Goal: Obtain resource: Download file/media

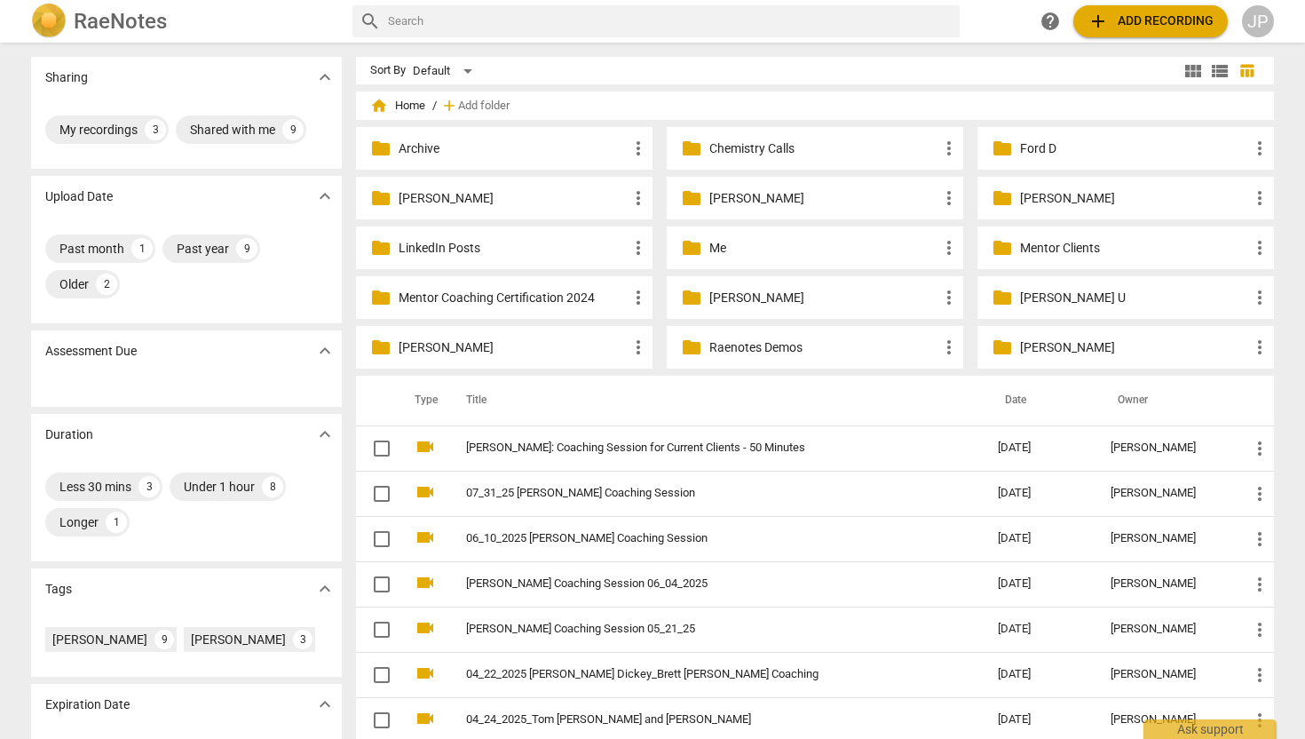
click at [1020, 149] on p "Ford D" at bounding box center [1134, 148] width 229 height 19
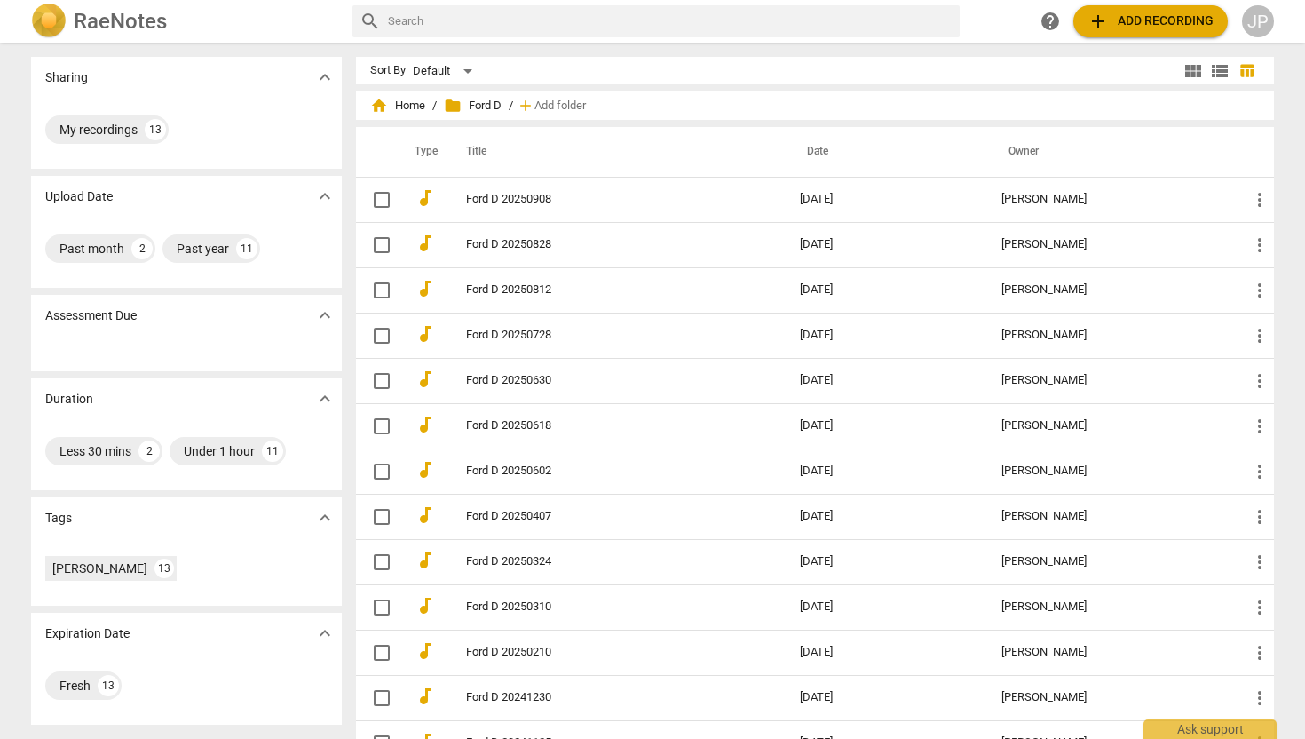
click at [1135, 19] on span "add Add recording" at bounding box center [1151, 21] width 126 height 21
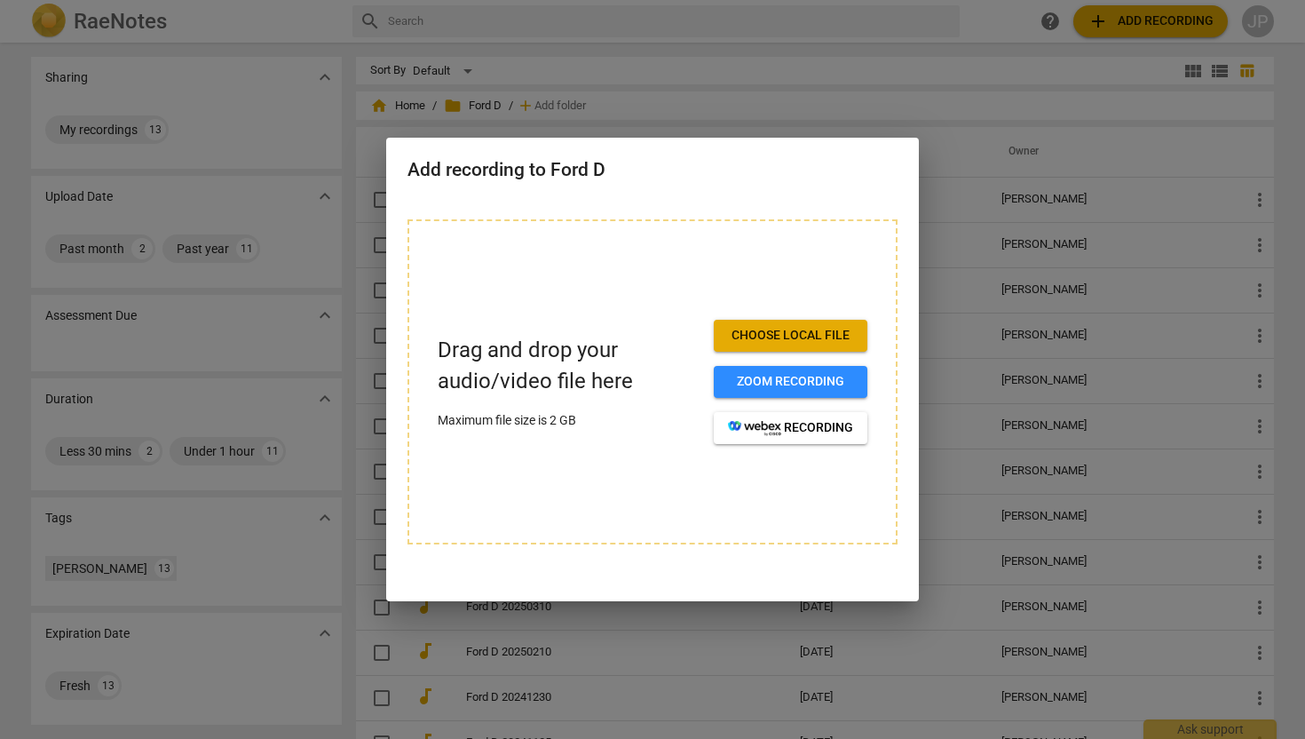
click at [771, 333] on span "Choose local file" at bounding box center [790, 336] width 125 height 18
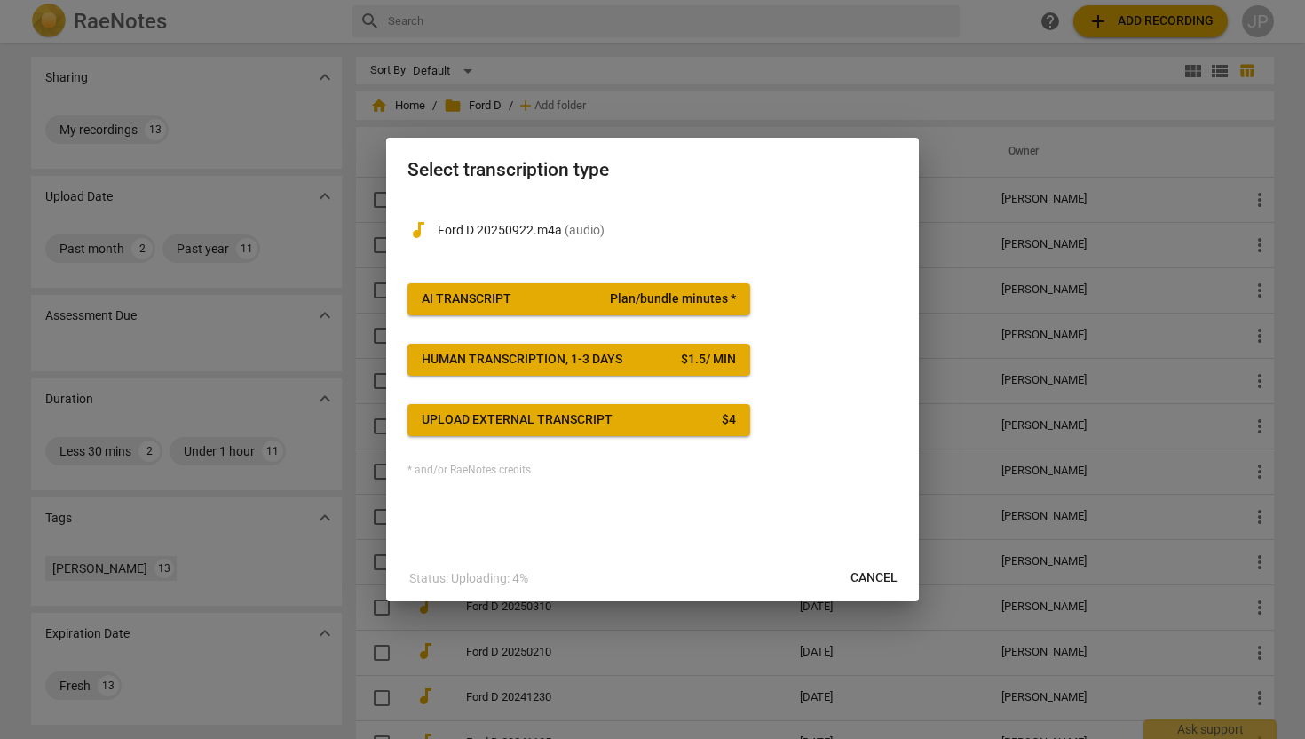
click at [532, 291] on span "AI Transcript Plan/bundle minutes *" at bounding box center [579, 299] width 314 height 18
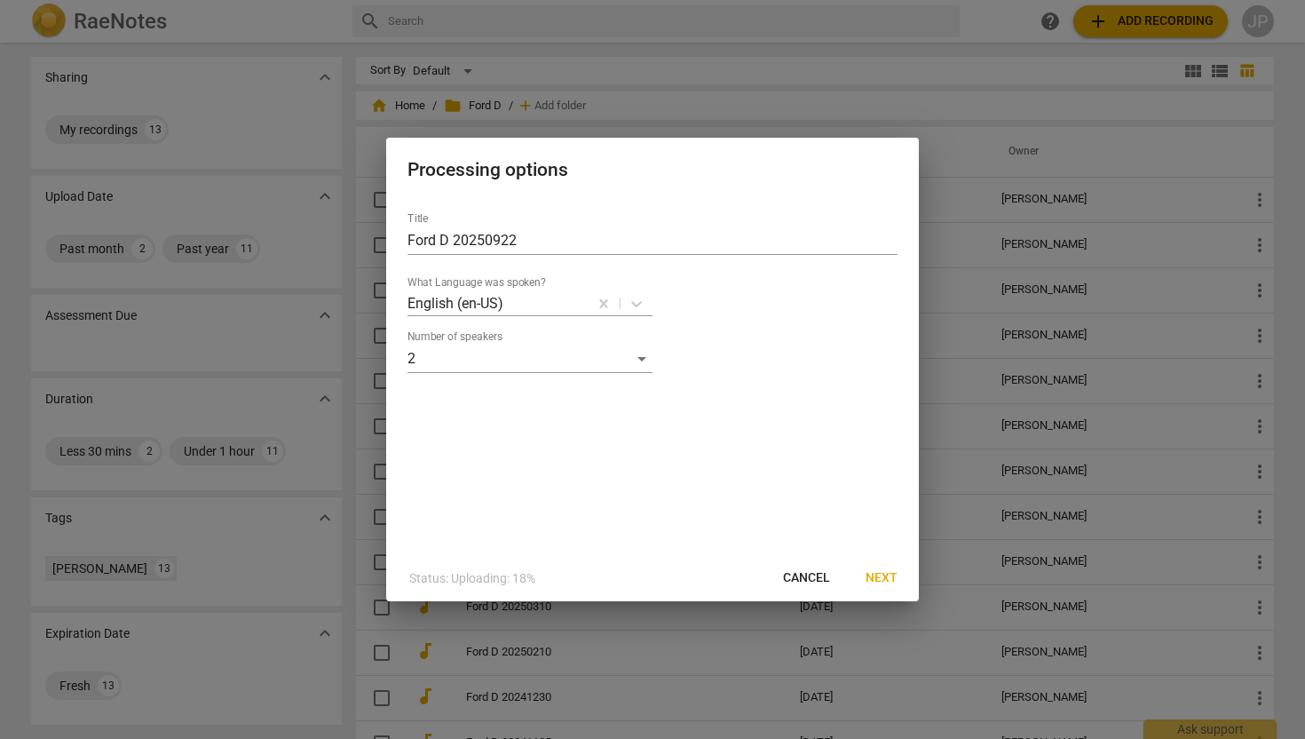
click at [887, 579] on span "Next" at bounding box center [882, 578] width 32 height 18
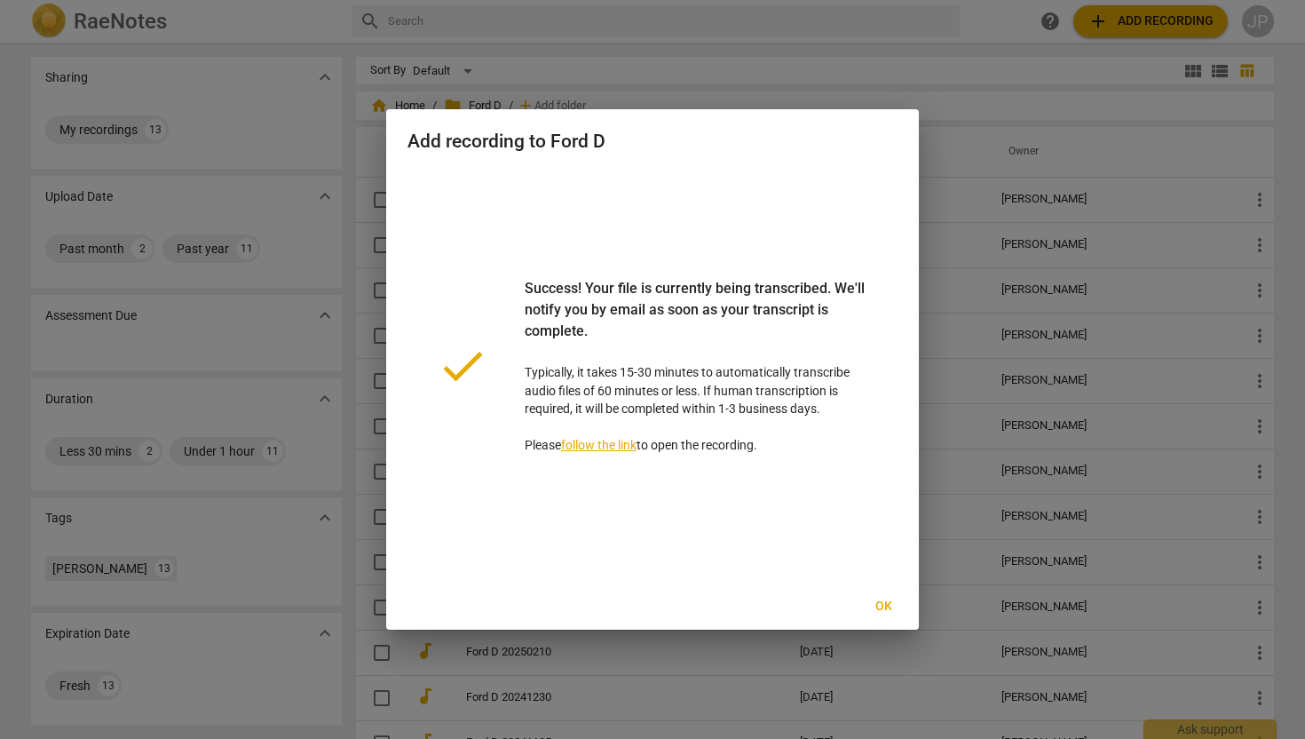
click at [877, 605] on span "Ok" at bounding box center [883, 606] width 28 height 18
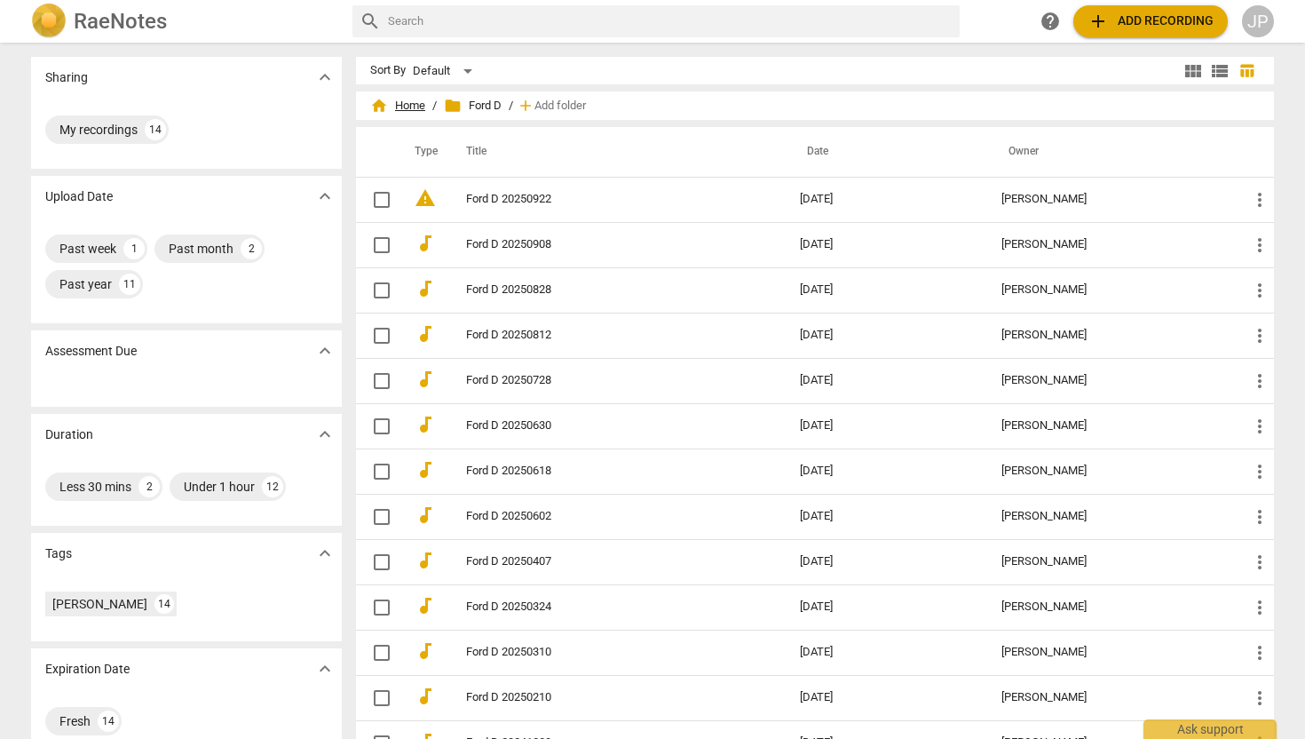
click at [407, 108] on span "home Home" at bounding box center [397, 106] width 55 height 18
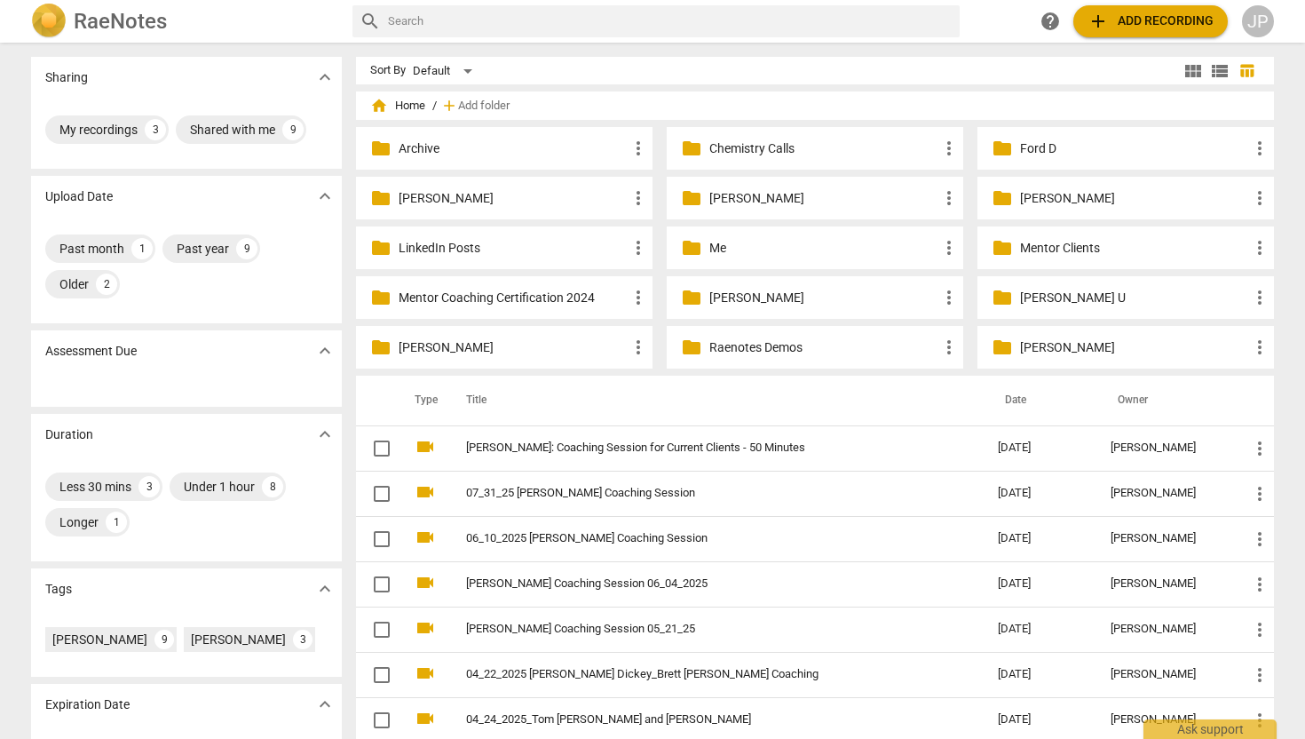
click at [760, 192] on p "[PERSON_NAME]" at bounding box center [823, 198] width 229 height 19
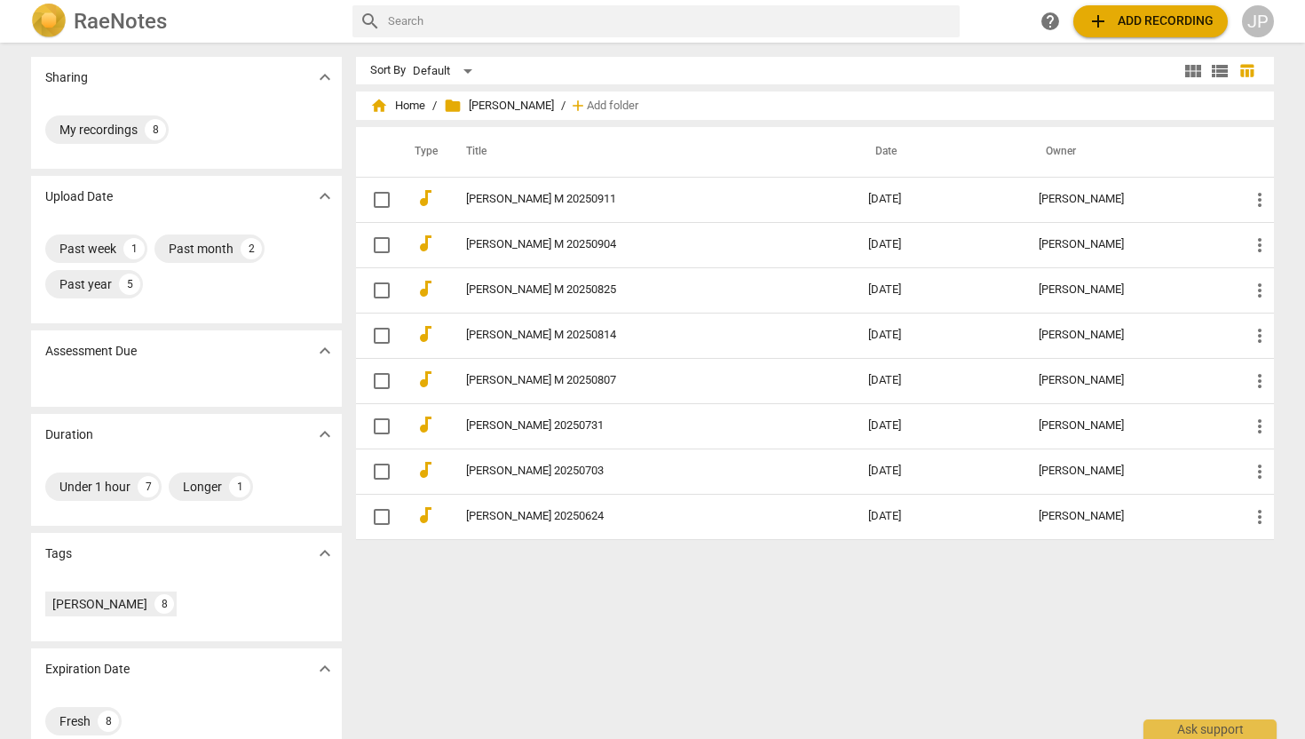
click at [1124, 18] on span "add Add recording" at bounding box center [1151, 21] width 126 height 21
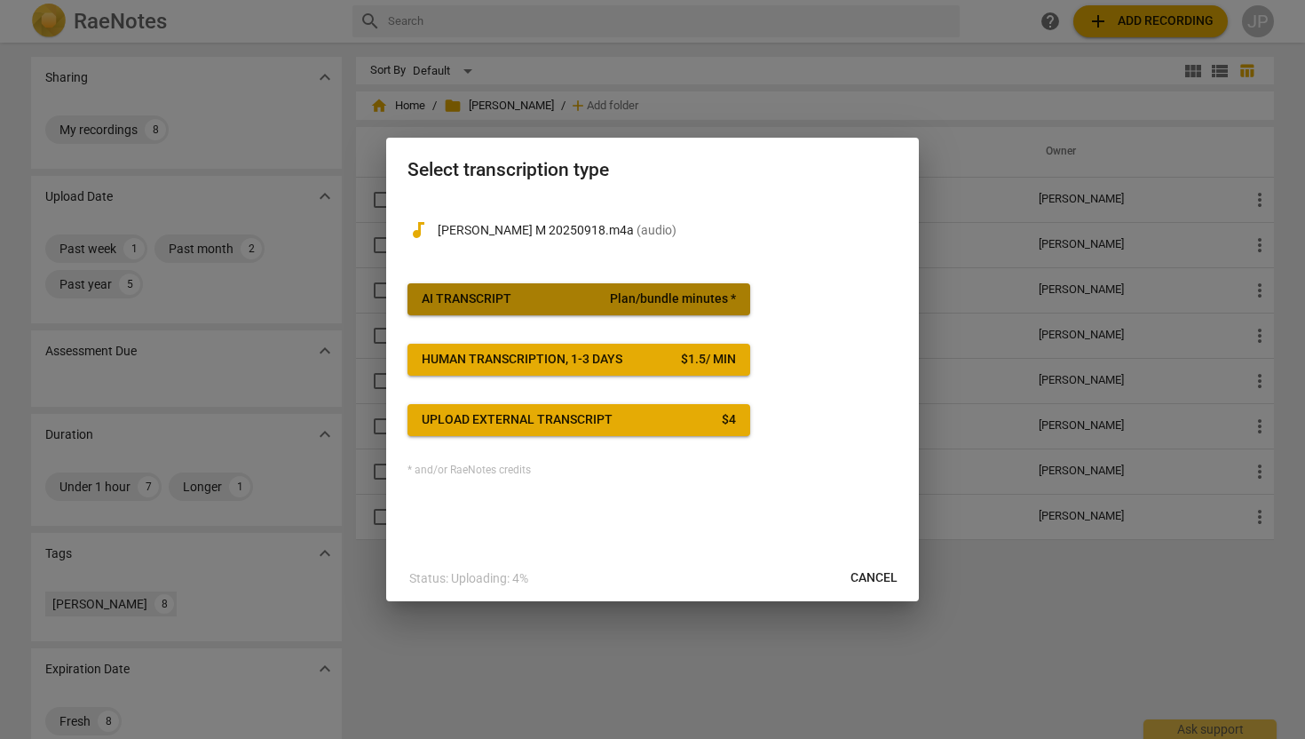
click at [501, 295] on div "AI Transcript" at bounding box center [467, 299] width 90 height 18
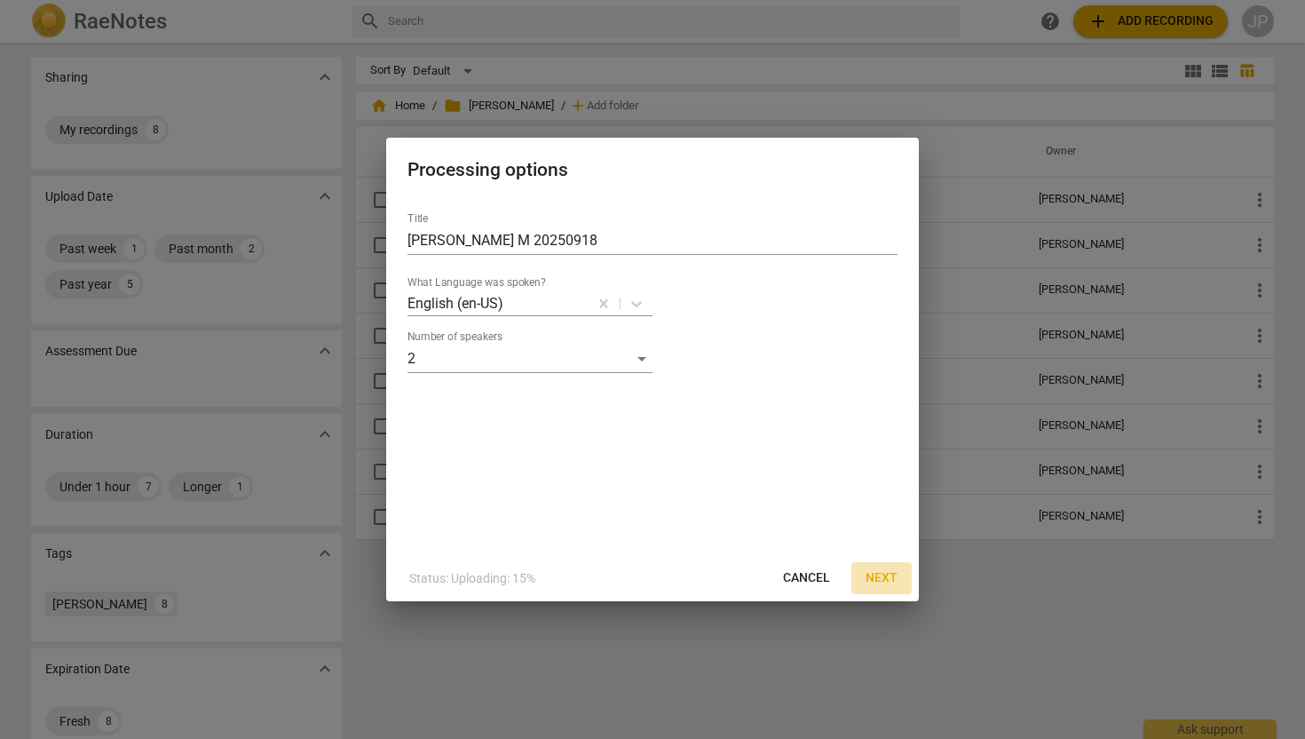
click at [884, 580] on span "Next" at bounding box center [882, 578] width 32 height 18
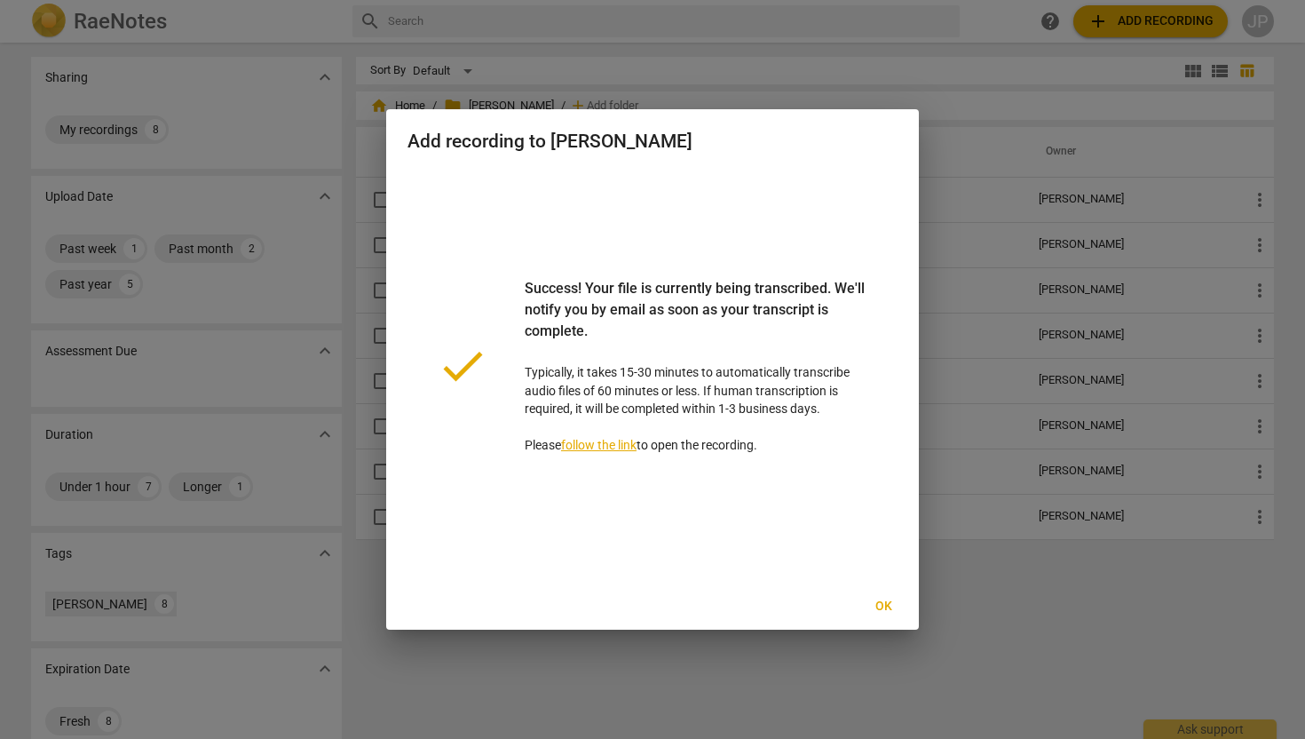
click at [881, 599] on span "Ok" at bounding box center [883, 606] width 28 height 18
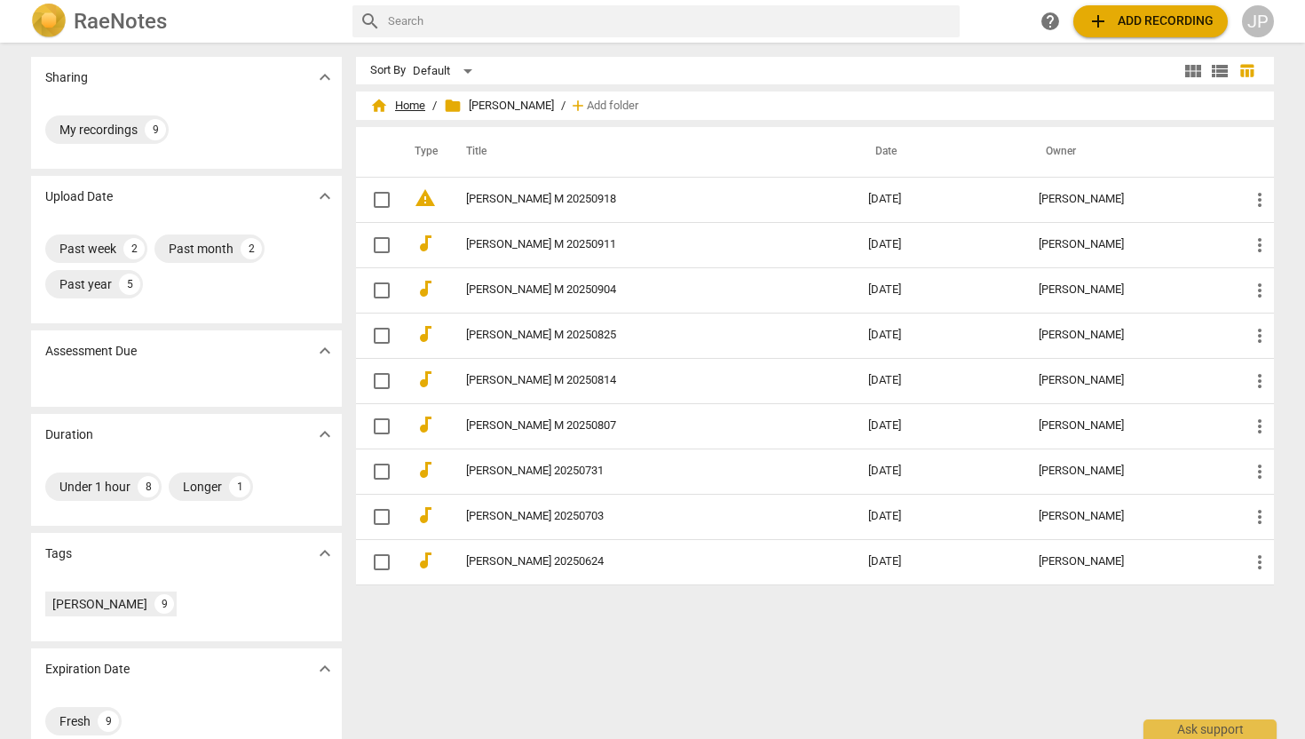
click at [407, 111] on span "home Home" at bounding box center [397, 106] width 55 height 18
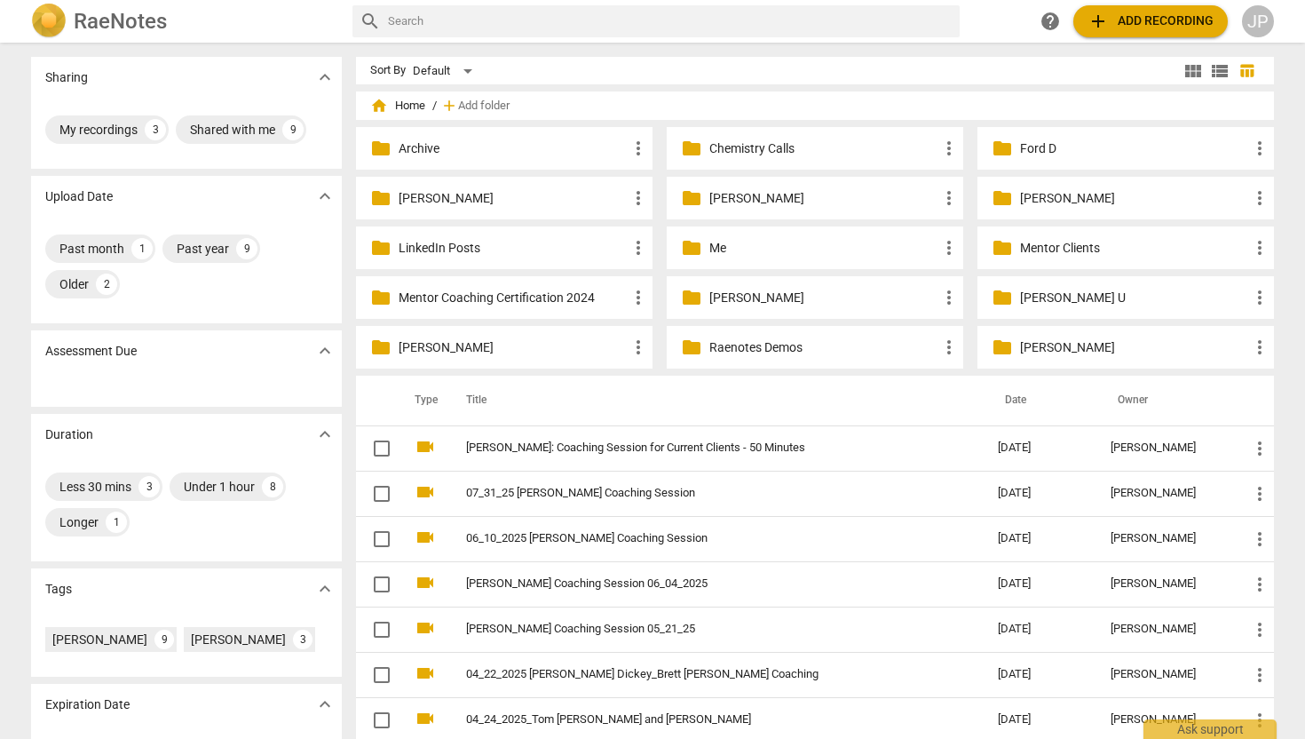
click at [1033, 343] on p "[PERSON_NAME]" at bounding box center [1134, 347] width 229 height 19
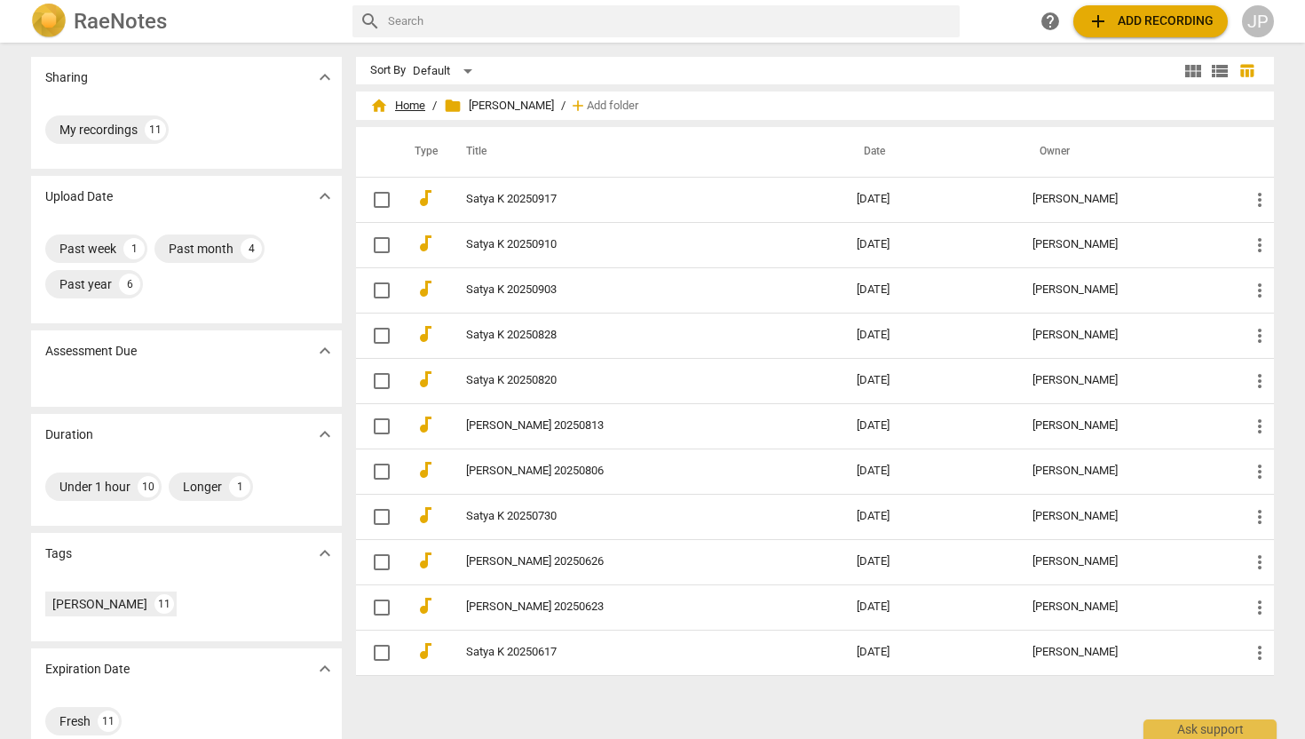
click at [400, 102] on span "home Home" at bounding box center [397, 106] width 55 height 18
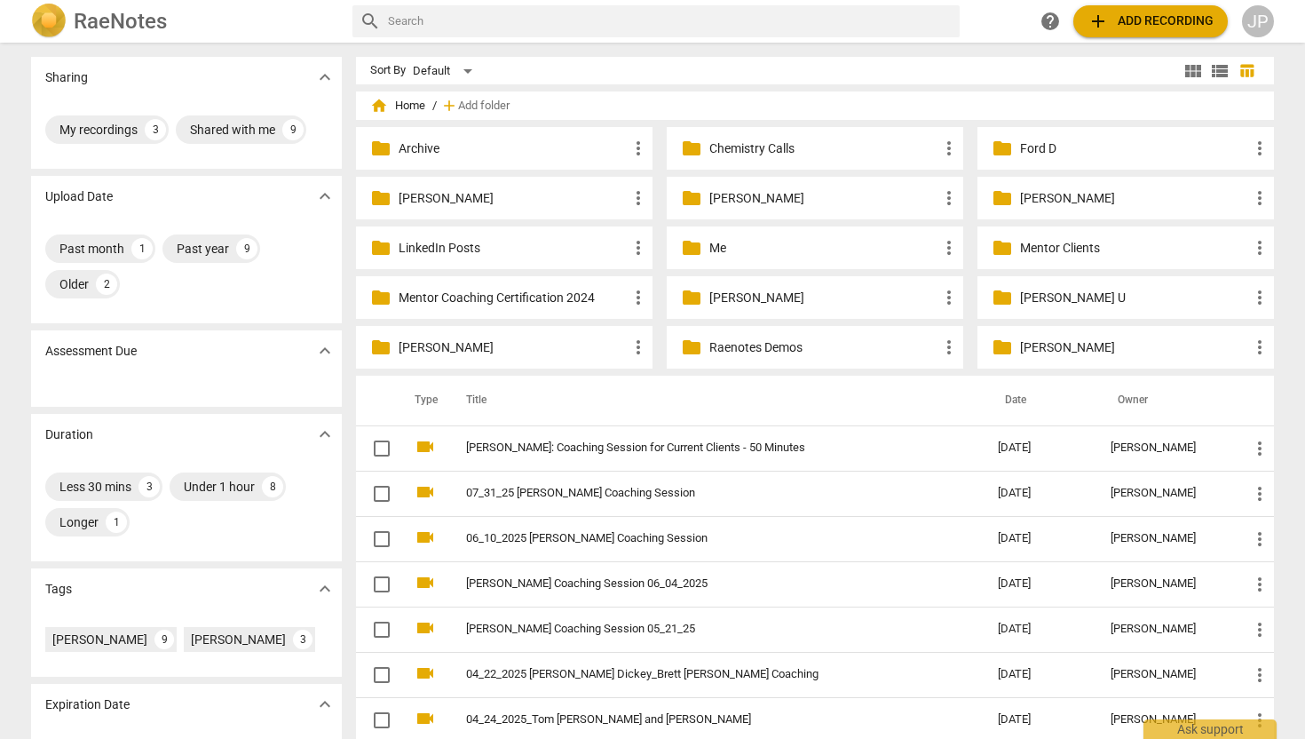
click at [712, 194] on p "[PERSON_NAME]" at bounding box center [823, 198] width 229 height 19
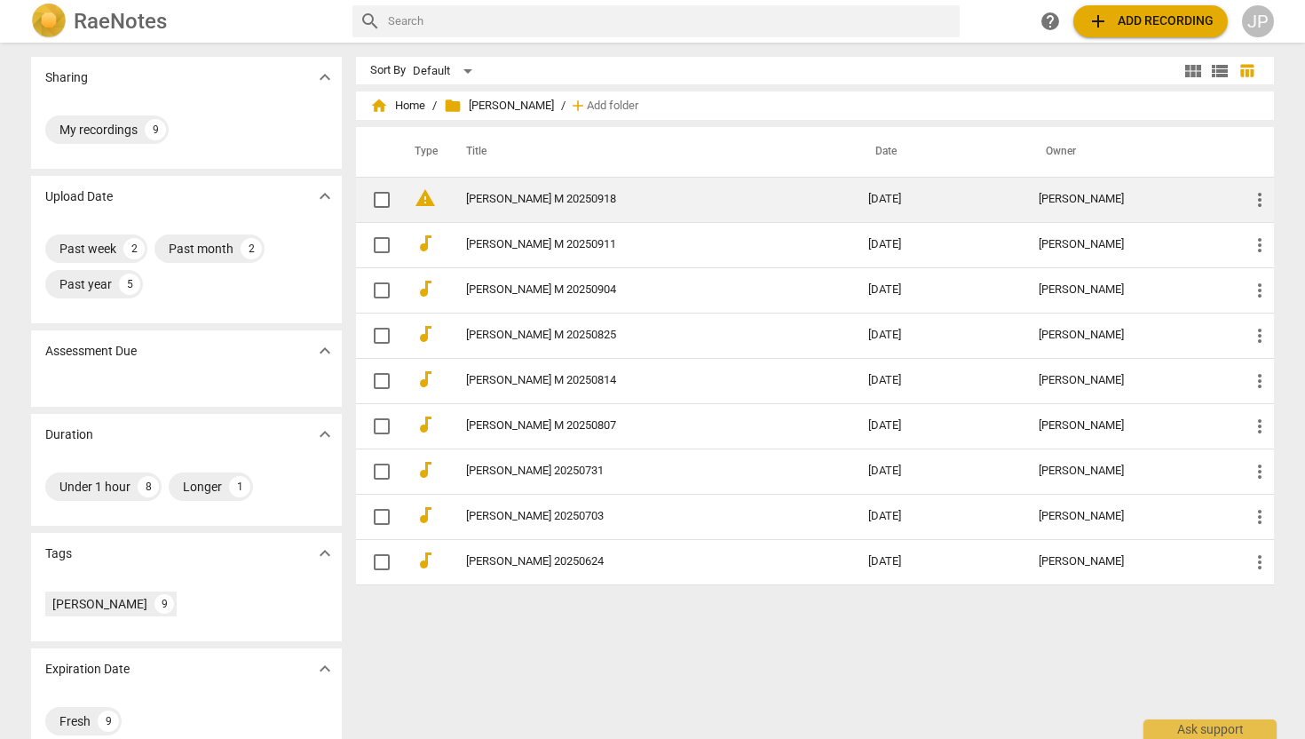
click at [434, 193] on td "warning" at bounding box center [422, 199] width 44 height 45
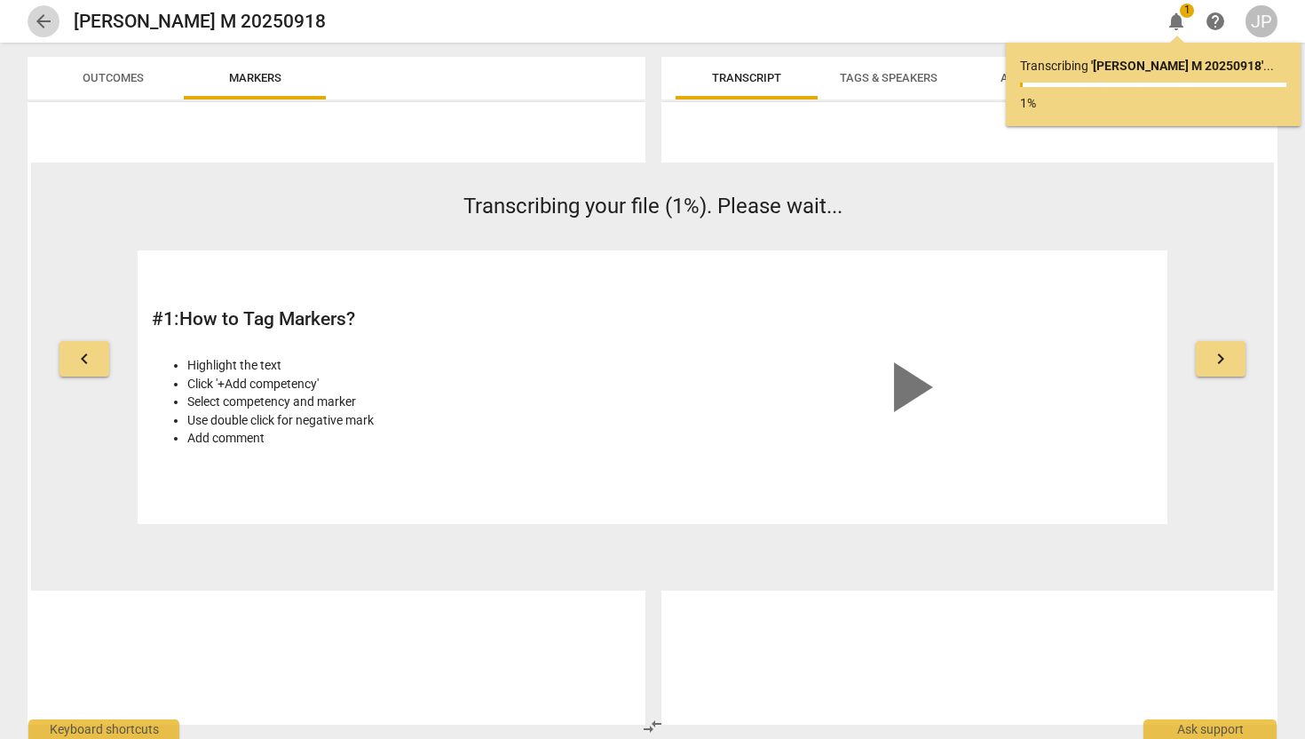
click at [41, 19] on span "arrow_back" at bounding box center [43, 21] width 21 height 21
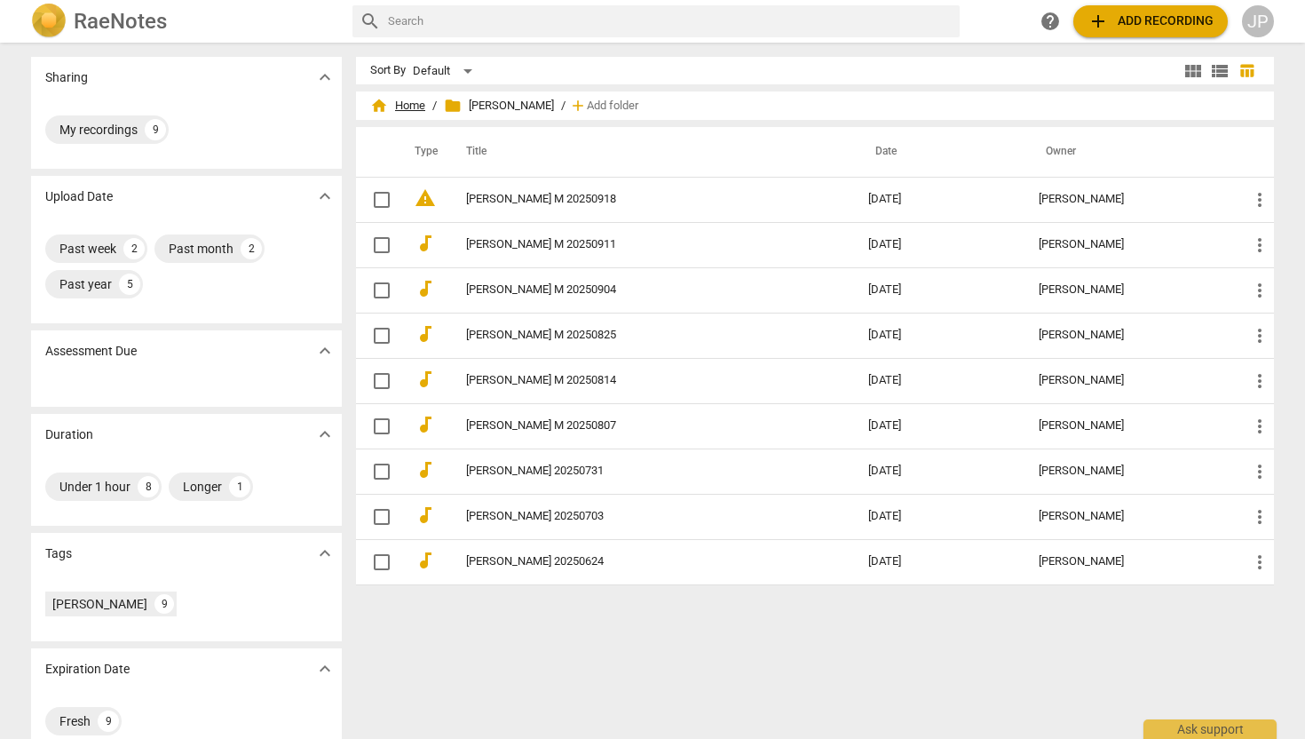
click at [404, 103] on span "home Home" at bounding box center [397, 106] width 55 height 18
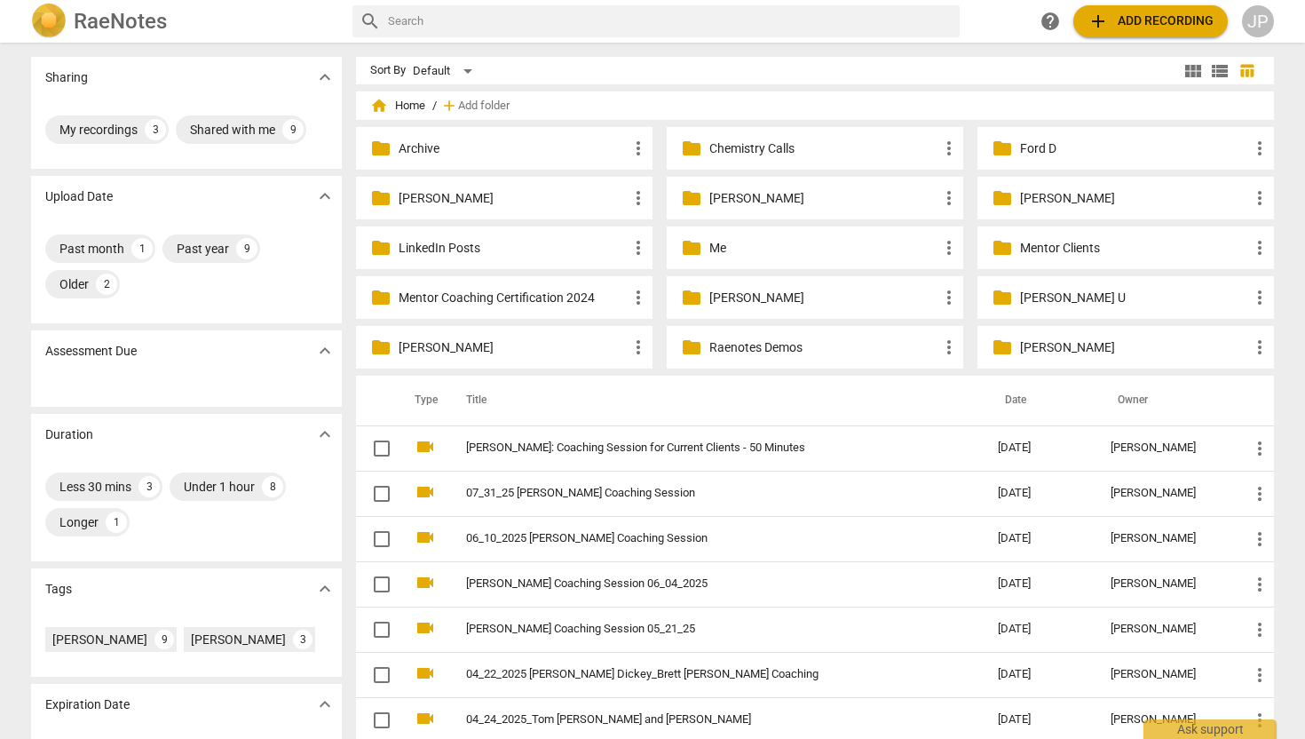
click at [1031, 346] on p "[PERSON_NAME]" at bounding box center [1134, 347] width 229 height 19
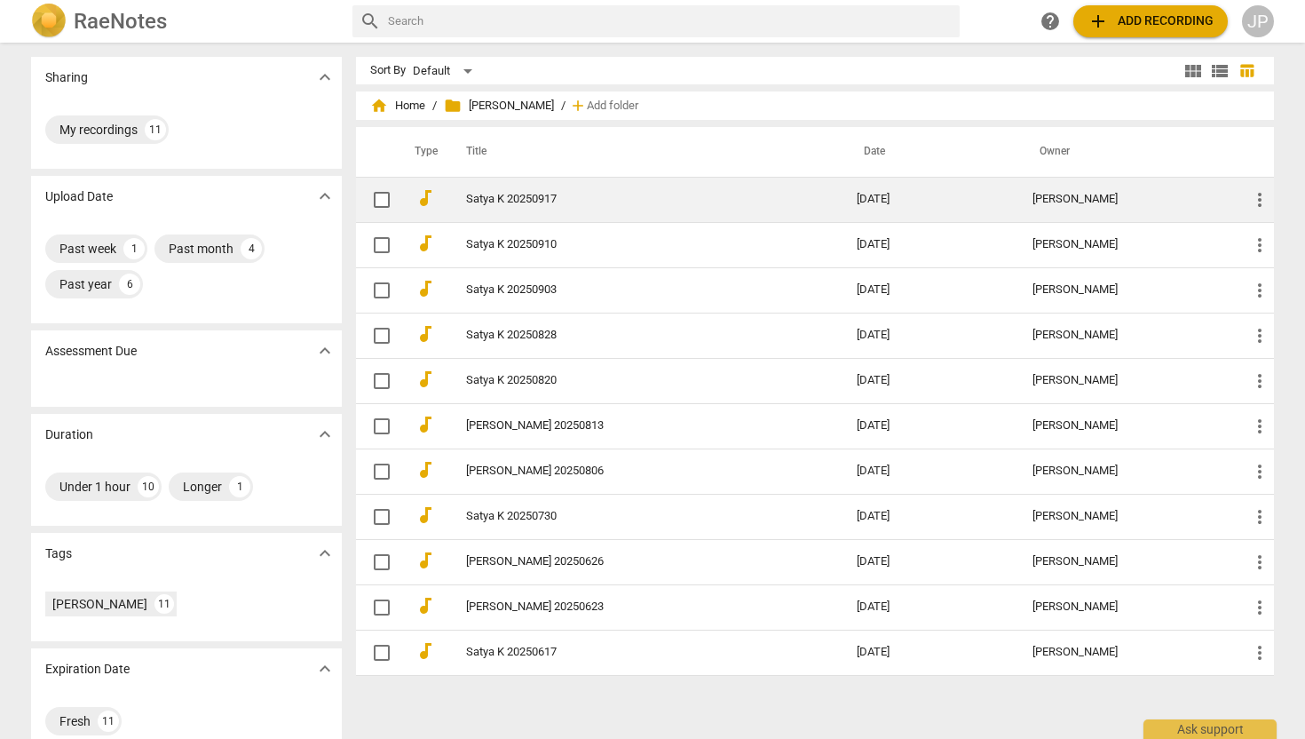
click at [502, 202] on link "Satya K 20250917" at bounding box center [629, 199] width 327 height 13
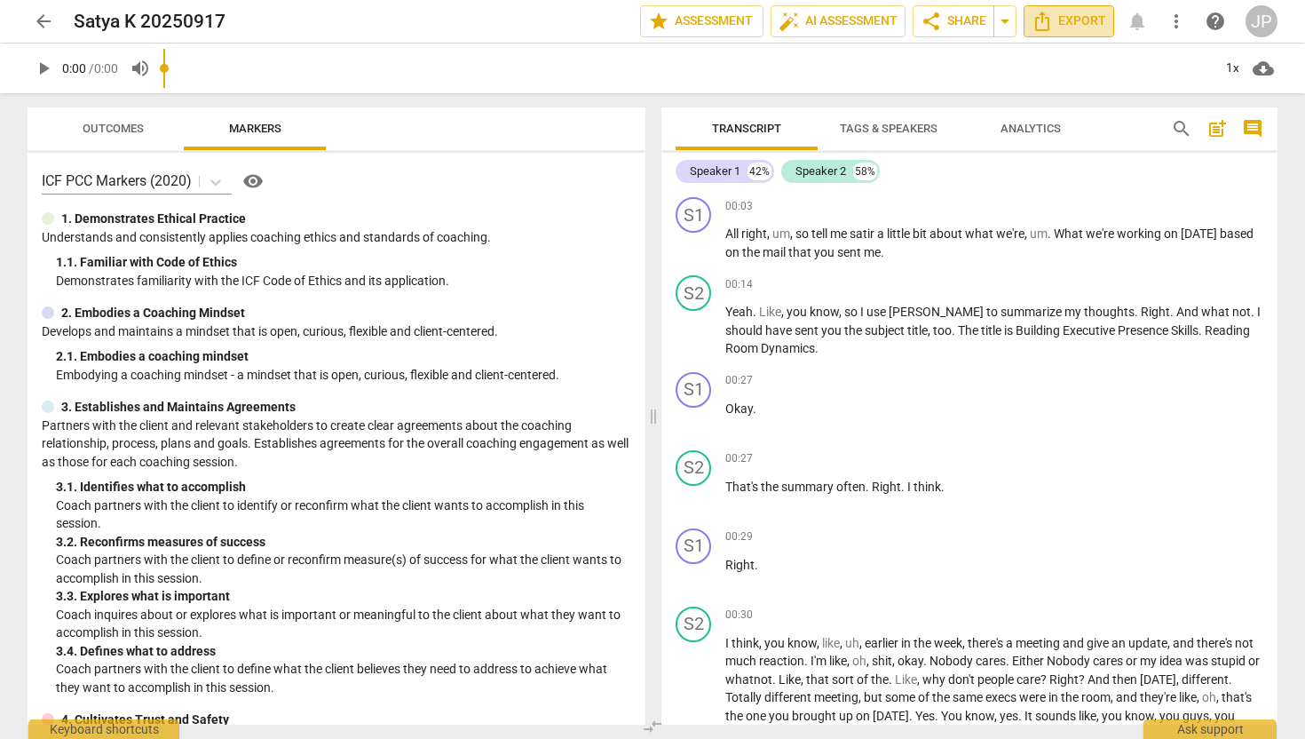
click at [1072, 19] on span "Export" at bounding box center [1069, 21] width 75 height 21
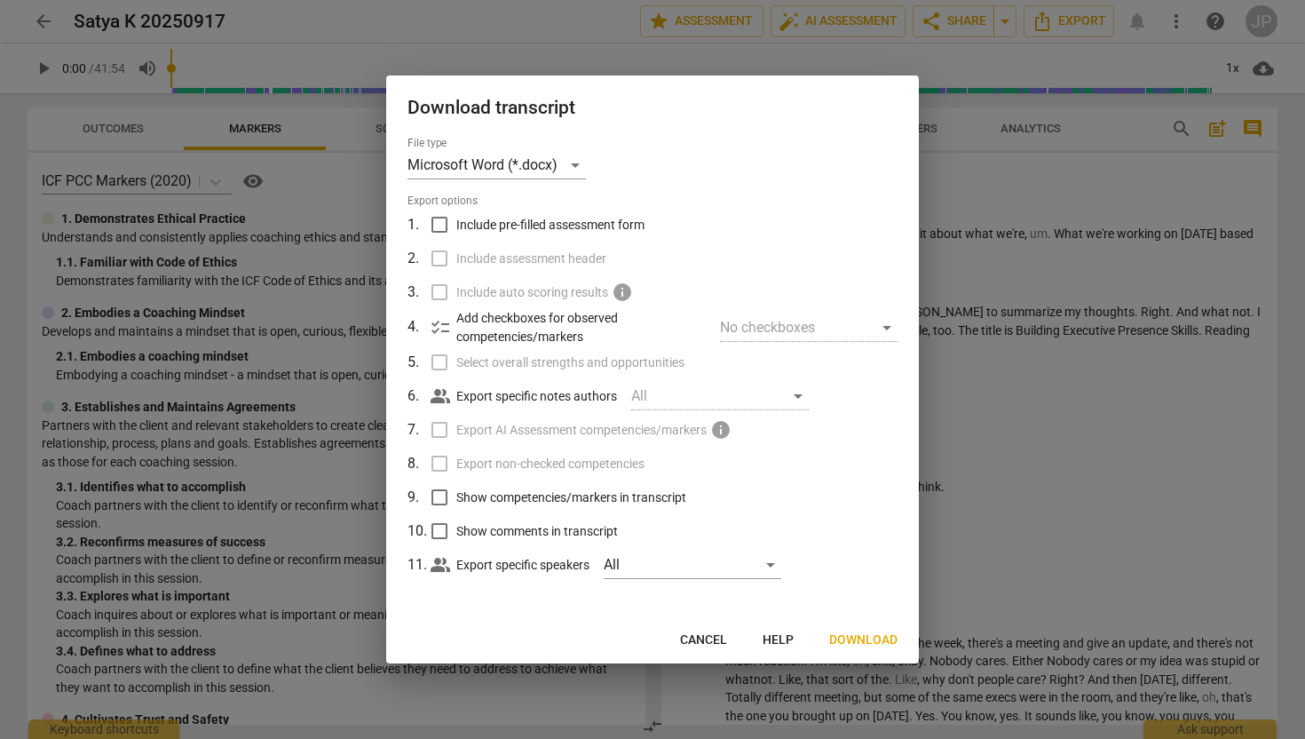
click at [851, 641] on span "Download" at bounding box center [863, 640] width 68 height 18
